Goal: Navigation & Orientation: Find specific page/section

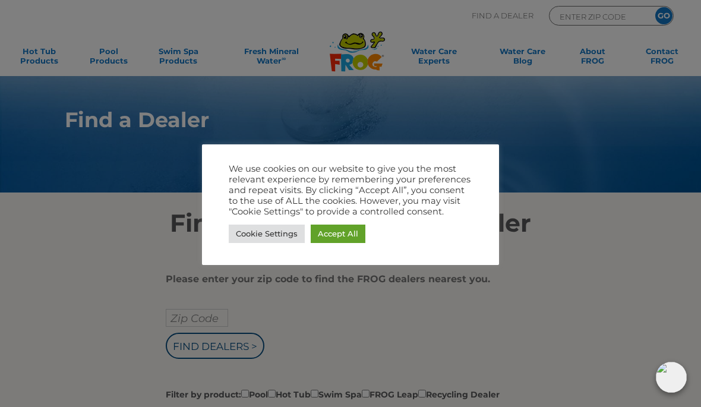
click at [338, 232] on link "Accept All" at bounding box center [338, 233] width 55 height 18
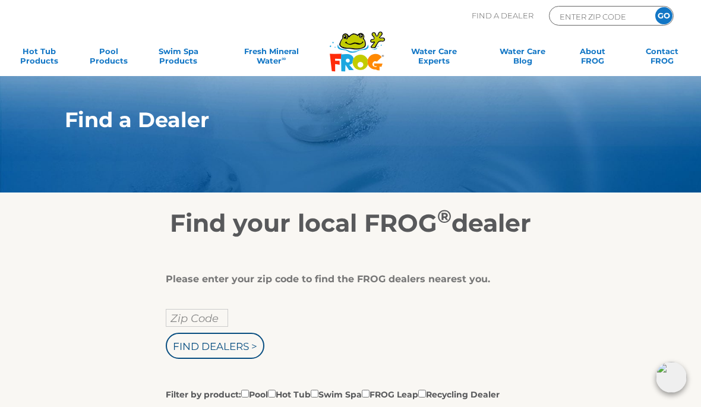
click at [183, 312] on input "Zip Code" at bounding box center [197, 318] width 62 height 18
type input "Zip Code"
click at [201, 351] on input "Find Dealers >" at bounding box center [215, 346] width 99 height 26
type input "Zip Code"
click at [663, 15] on input "GO" at bounding box center [663, 15] width 17 height 17
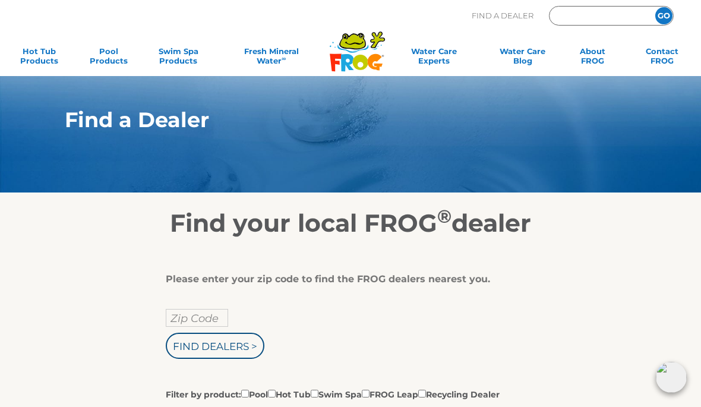
type input "ENTER ZIP CODE"
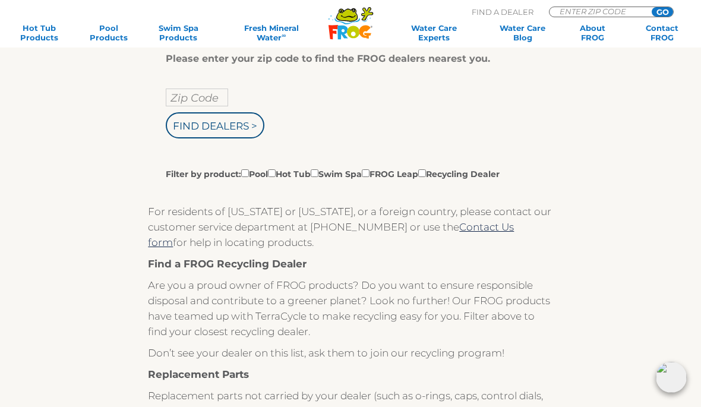
scroll to position [219, 0]
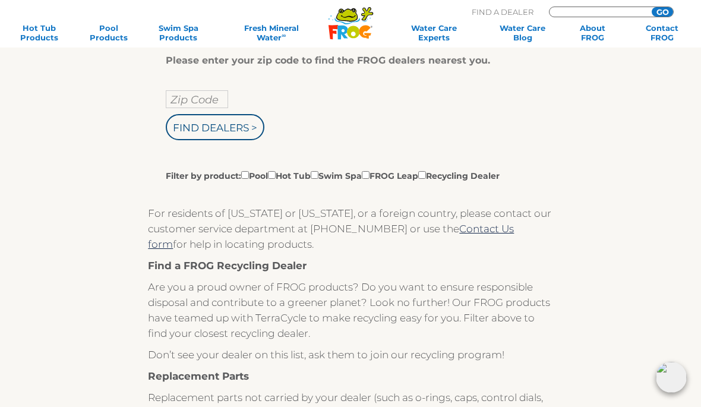
click at [245, 131] on input "Find Dealers >" at bounding box center [215, 127] width 99 height 26
click at [276, 174] on input "Filter by product: Pool Hot Tub Swim Spa FROG Leap Recycling Dealer" at bounding box center [272, 175] width 8 height 8
checkbox input "true"
type input "ENTER ZIP CODE"
click at [207, 128] on input "Find Dealers >" at bounding box center [215, 127] width 99 height 26
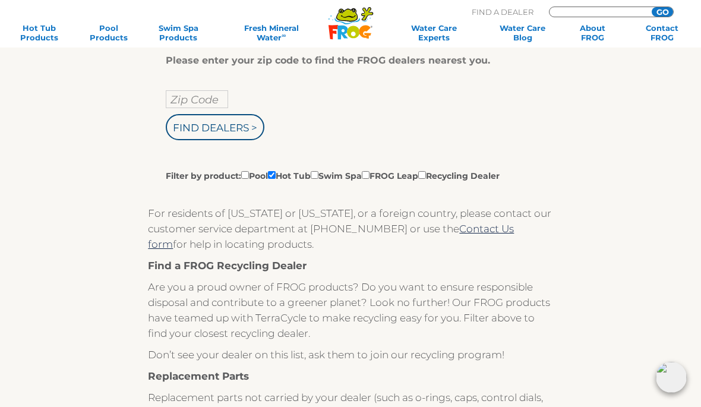
type input "ENTER ZIP CODE"
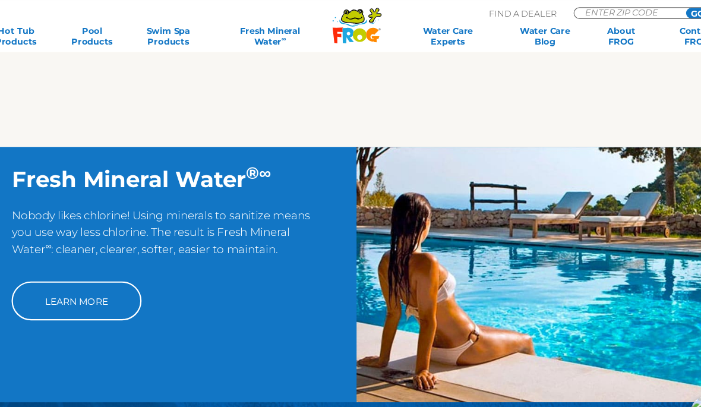
scroll to position [768, 0]
